Goal: Navigation & Orientation: Find specific page/section

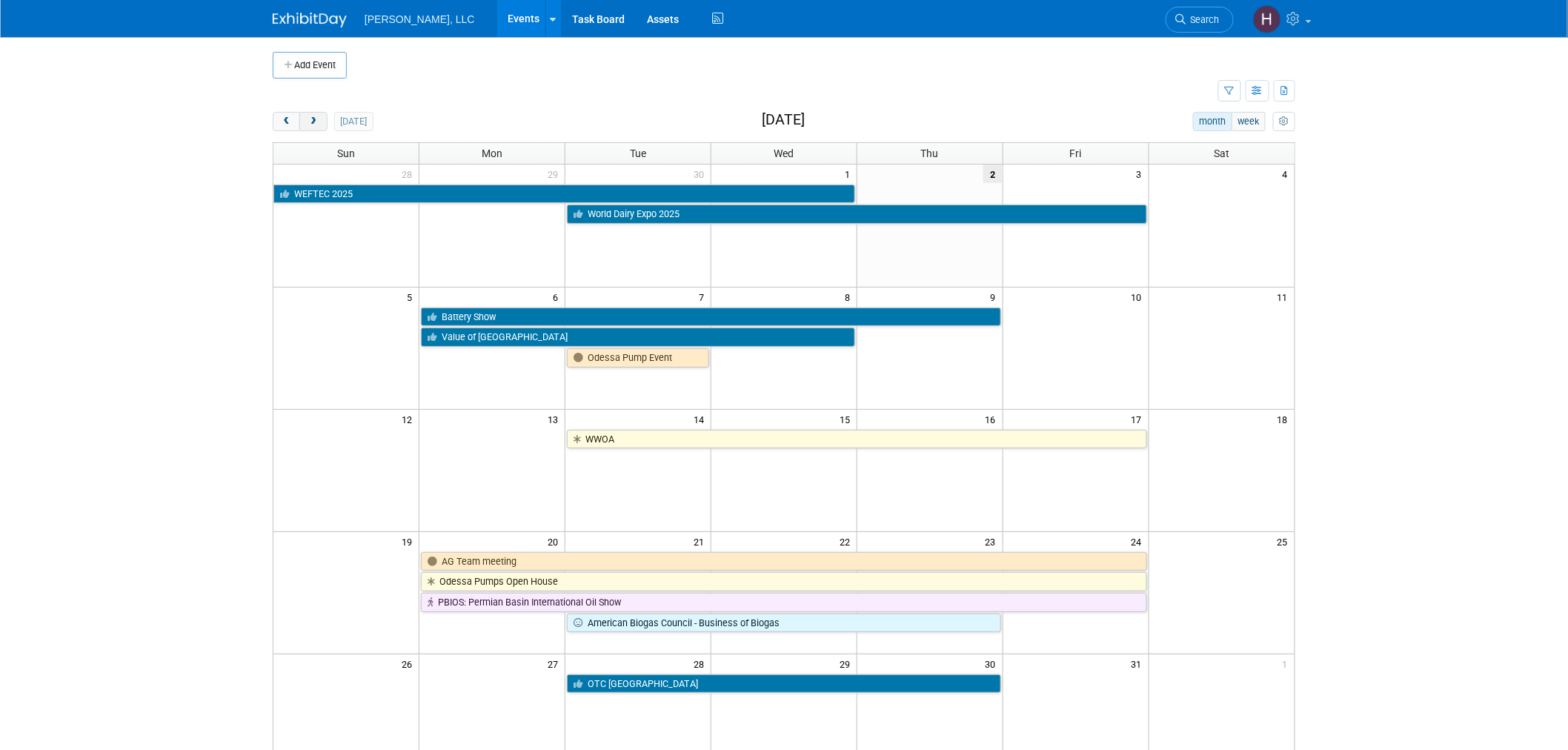
click at [312, 121] on span "next" at bounding box center [313, 121] width 11 height 10
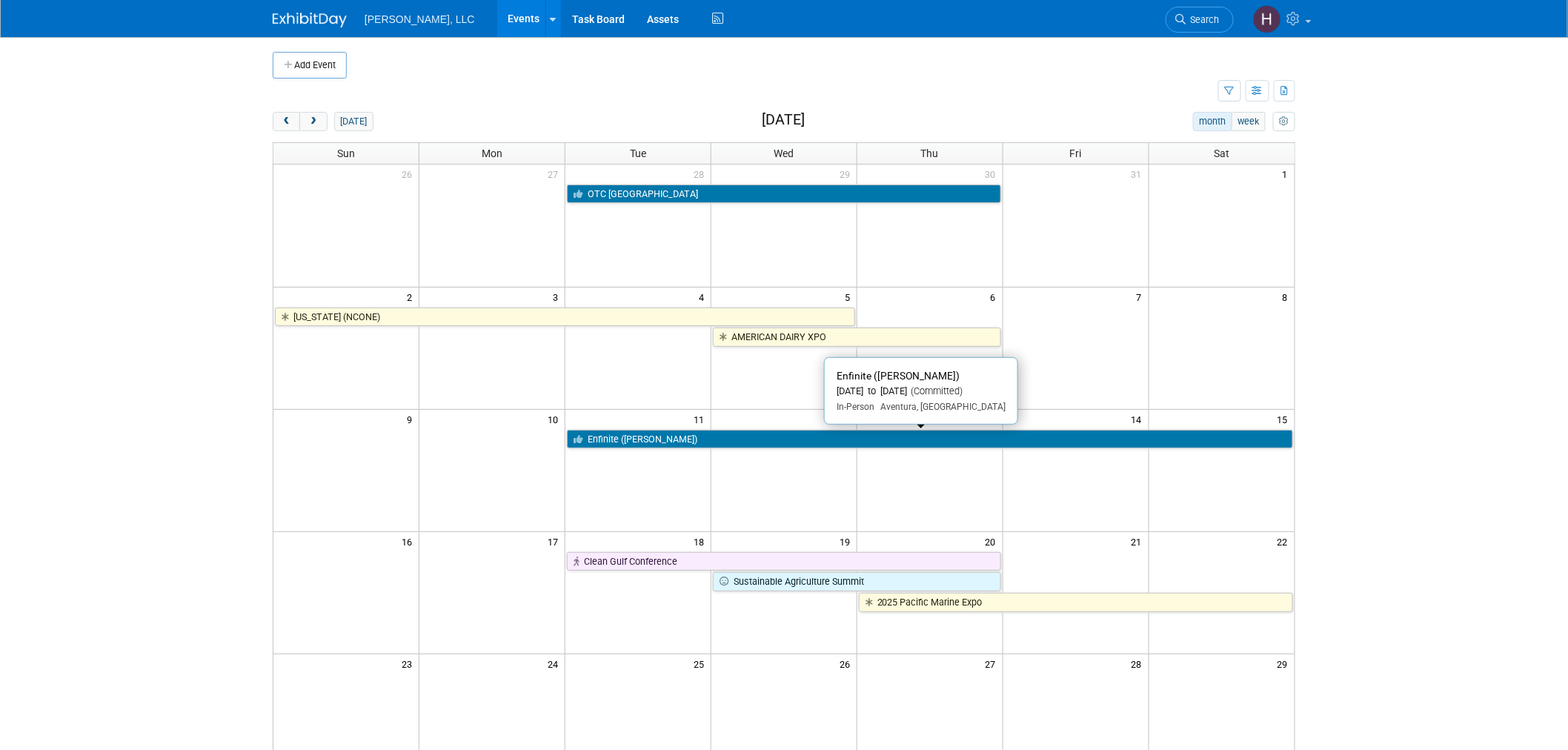
click at [927, 433] on link "Enfinite ([PERSON_NAME])" at bounding box center [930, 440] width 726 height 20
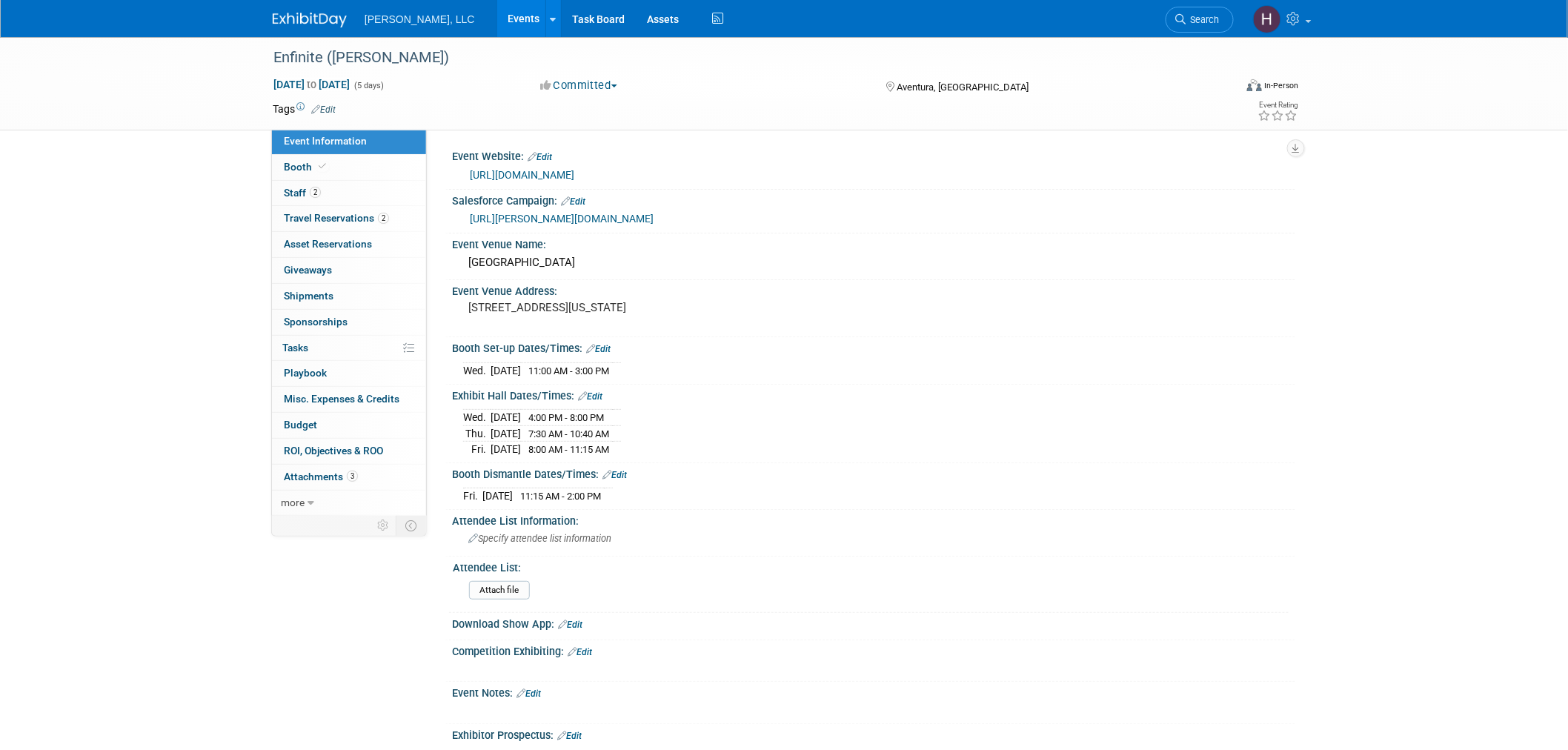
click at [497, 20] on link "Events" at bounding box center [524, 18] width 54 height 37
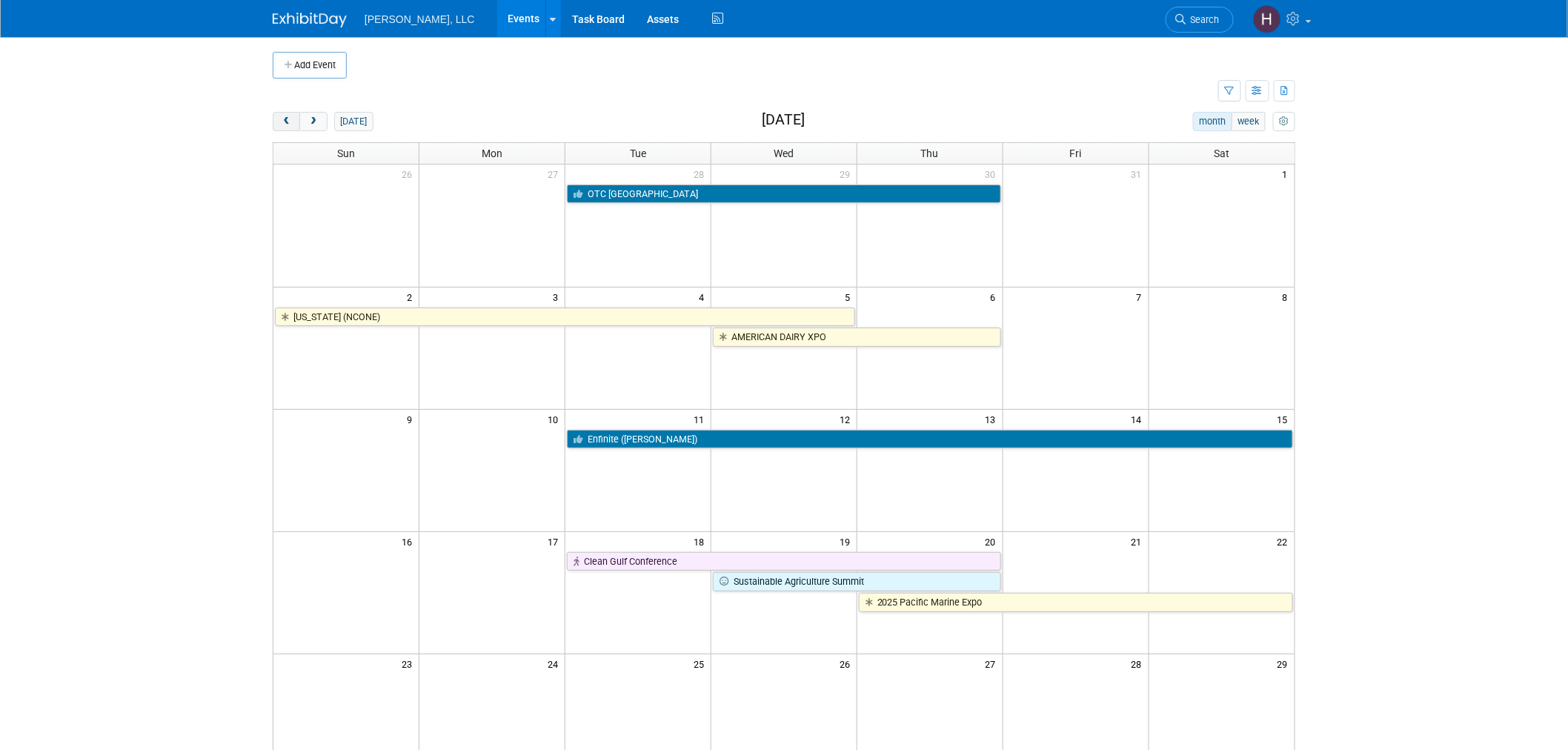
click at [287, 124] on span "prev" at bounding box center [286, 121] width 11 height 10
